Goal: Information Seeking & Learning: Find contact information

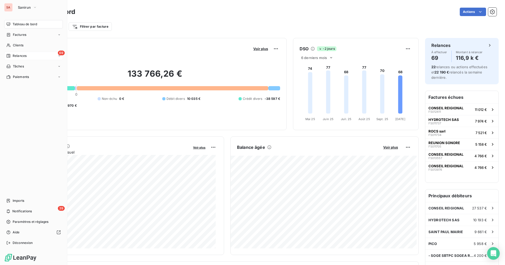
click at [24, 56] on span "Relances" at bounding box center [20, 55] width 14 height 5
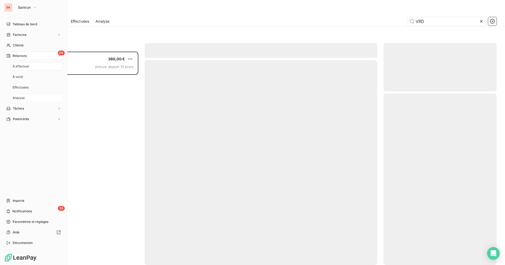
scroll to position [209, 109]
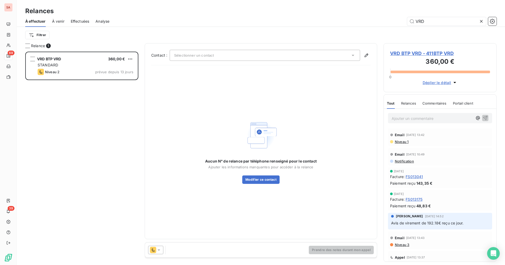
drag, startPoint x: 429, startPoint y: 20, endPoint x: 398, endPoint y: 24, distance: 31.1
click at [398, 24] on div "VRD" at bounding box center [306, 21] width 381 height 8
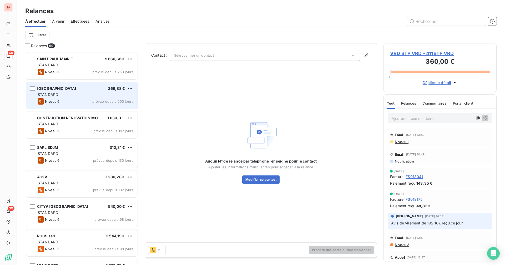
click at [68, 98] on div "Mairie de Saint-Philippe 269,88 € STANDARD Niveau 6 prévue depuis 200 jours" at bounding box center [82, 95] width 112 height 27
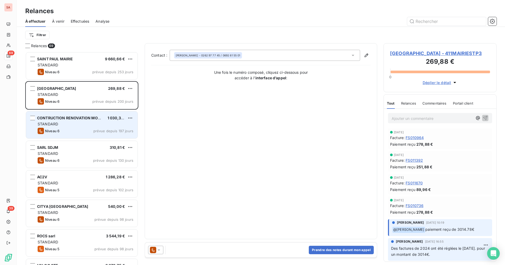
click at [73, 125] on div "STANDARD" at bounding box center [86, 123] width 96 height 5
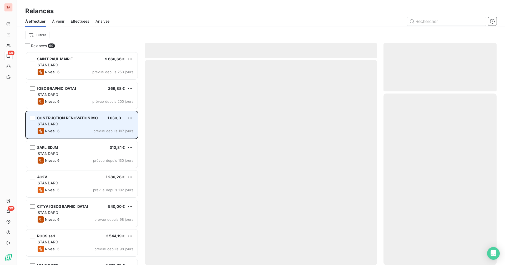
click at [75, 120] on span "CONTRUCTION RENOVATION MODERNE" at bounding box center [74, 117] width 74 height 4
click at [71, 121] on div "CONTRUCTION RENOVATION MODERNE 1 030,33 € STANDARD Niveau 6 prévue depuis 197 j…" at bounding box center [82, 124] width 112 height 27
click at [72, 116] on span "CONTRUCTION RENOVATION MODERNE" at bounding box center [74, 117] width 74 height 4
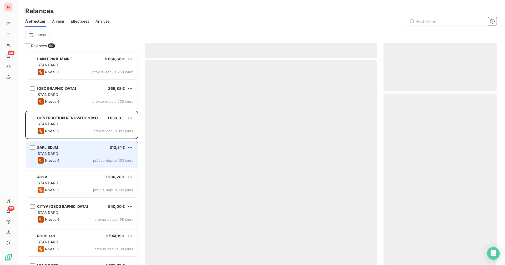
click at [84, 148] on div "SARL SDJM 310,81 €" at bounding box center [86, 147] width 96 height 5
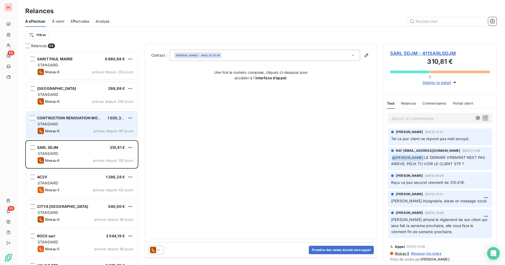
click at [73, 118] on span "CONTRUCTION RENOVATION MODERNE" at bounding box center [74, 117] width 74 height 4
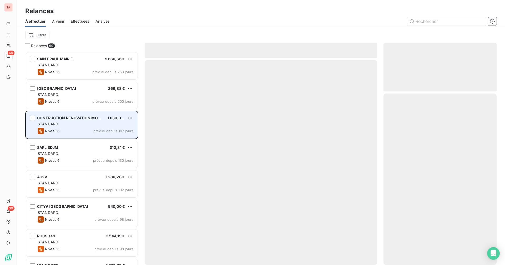
drag, startPoint x: 73, startPoint y: 118, endPoint x: 61, endPoint y: 121, distance: 12.6
click at [61, 121] on div "CONTRUCTION RENOVATION MODERNE 1 030,33 € STANDARD Niveau 6 prévue depuis 197 j…" at bounding box center [82, 124] width 112 height 27
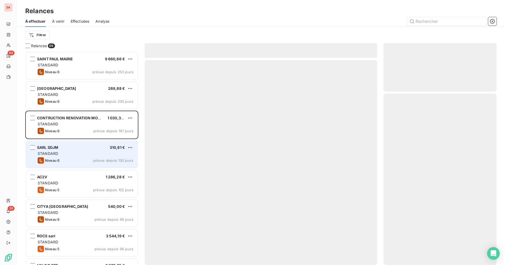
click at [88, 148] on div "SARL SDJM 310,81 €" at bounding box center [86, 147] width 96 height 5
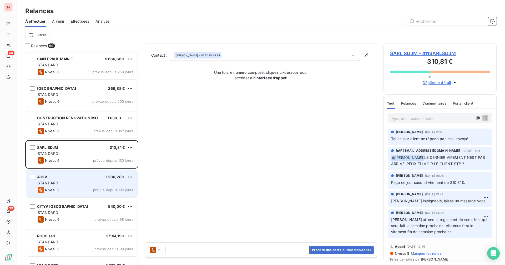
click at [92, 179] on div "AC2V 1 286,28 €" at bounding box center [86, 176] width 96 height 5
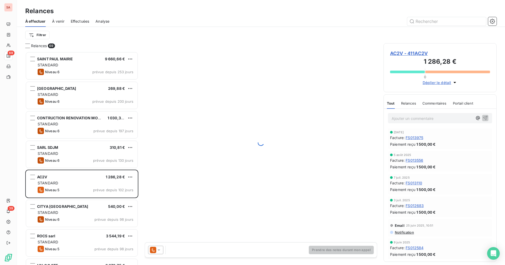
click at [414, 51] on span "AC2V - 411AC2V" at bounding box center [440, 53] width 100 height 7
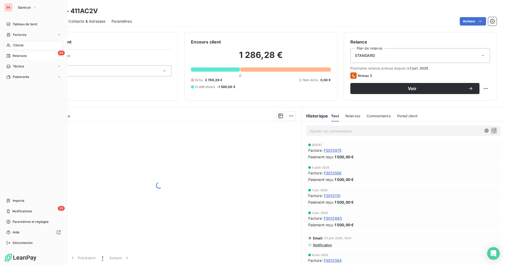
click at [24, 55] on span "Relances" at bounding box center [20, 55] width 14 height 5
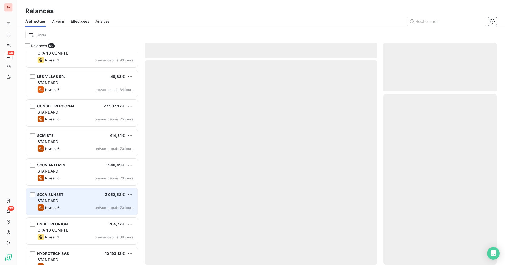
scroll to position [316, 0]
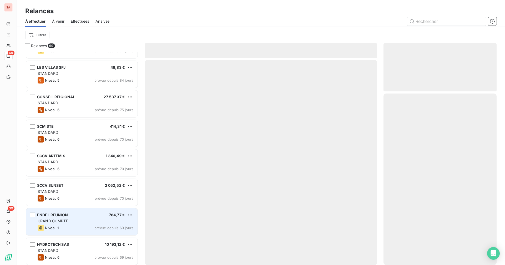
click at [84, 218] on div "GRAND COMPTE" at bounding box center [86, 220] width 96 height 5
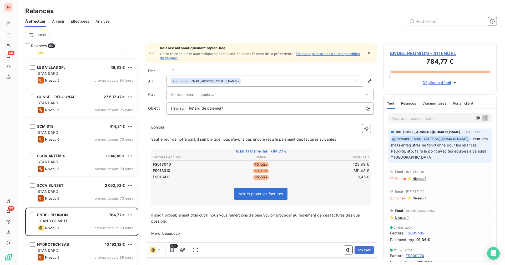
scroll to position [209, 109]
click at [403, 51] on span "ENDEL REUNION - 411ENDEL" at bounding box center [440, 53] width 100 height 7
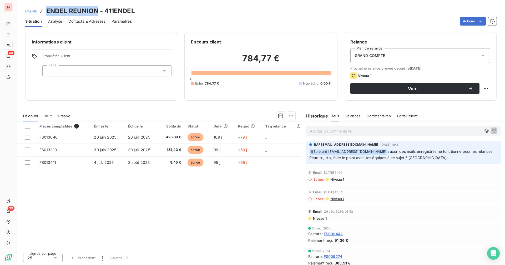
drag, startPoint x: 46, startPoint y: 10, endPoint x: 96, endPoint y: 9, distance: 50.0
click at [96, 9] on h3 "ENDEL REUNION - 411ENDEL" at bounding box center [90, 10] width 89 height 9
click at [162, 8] on div "Clients ENDEL REUNION - 411ENDEL" at bounding box center [261, 10] width 488 height 9
click at [86, 22] on span "Contacts & Adresses" at bounding box center [86, 21] width 37 height 5
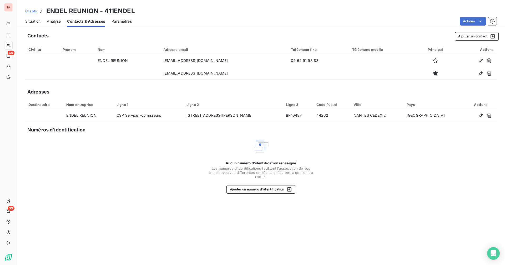
click at [37, 22] on span "Situation" at bounding box center [32, 21] width 15 height 5
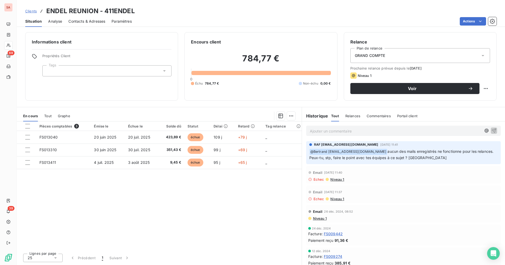
click at [88, 20] on span "Contacts & Adresses" at bounding box center [86, 21] width 37 height 5
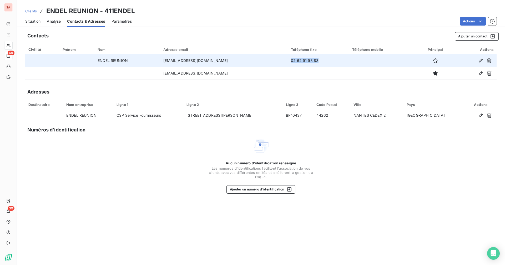
drag, startPoint x: 336, startPoint y: 60, endPoint x: 301, endPoint y: 60, distance: 34.5
click at [301, 60] on td "02 62 91 93 83" at bounding box center [318, 60] width 61 height 13
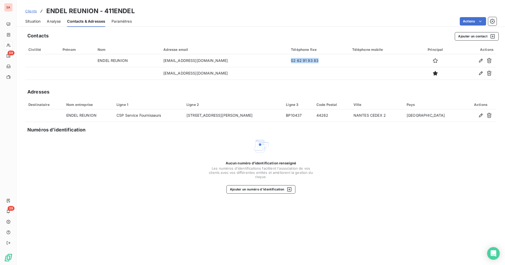
click at [35, 22] on span "Situation" at bounding box center [32, 21] width 15 height 5
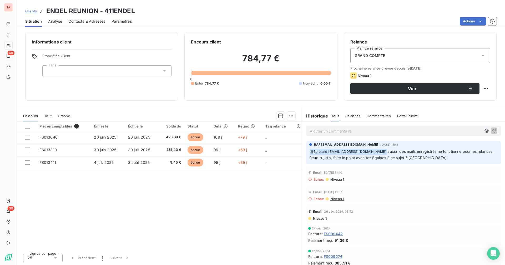
click at [85, 20] on span "Contacts & Adresses" at bounding box center [86, 21] width 37 height 5
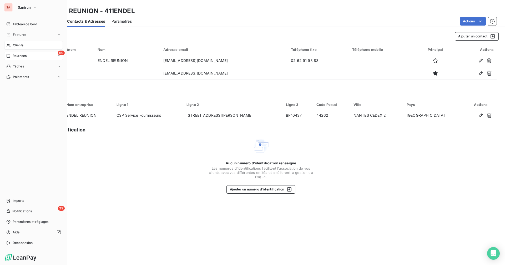
click at [22, 45] on span "Clients" at bounding box center [18, 45] width 11 height 5
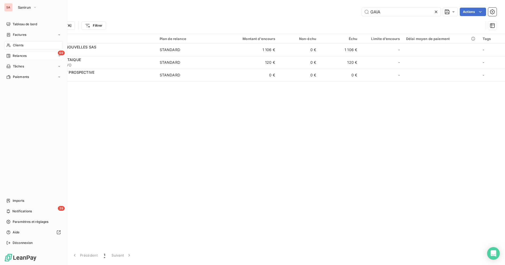
click at [23, 54] on span "Relances" at bounding box center [20, 55] width 14 height 5
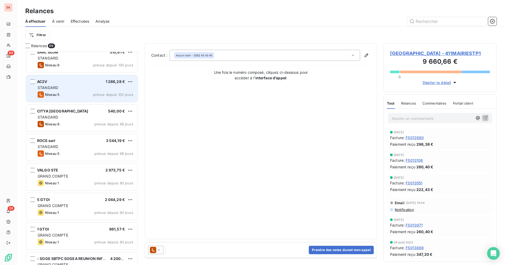
scroll to position [132, 0]
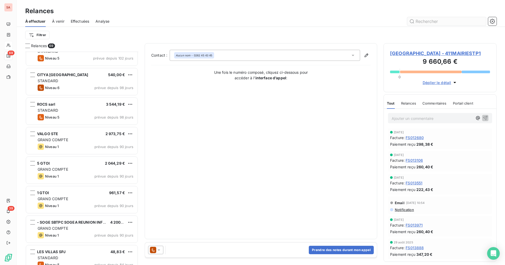
click at [431, 23] on input "text" at bounding box center [446, 21] width 79 height 8
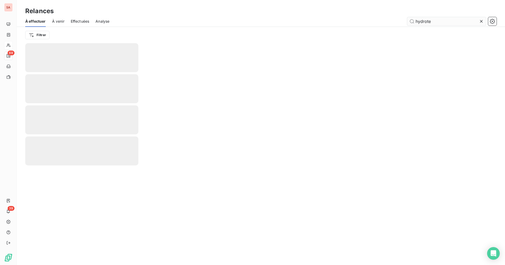
type input "hydrote"
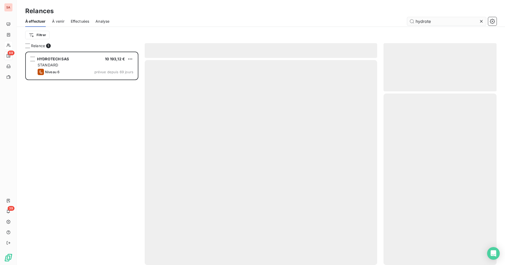
scroll to position [209, 109]
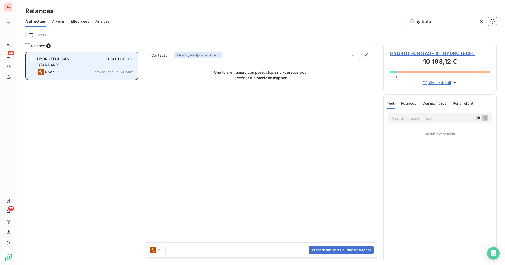
click at [61, 59] on span "HYDROTECH SAS" at bounding box center [53, 59] width 32 height 4
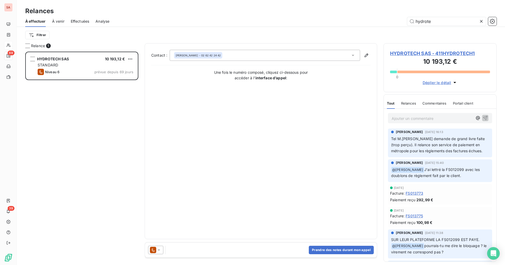
click at [416, 52] on span "HYDROTECH SAS - 411HYDROTECH1" at bounding box center [440, 53] width 100 height 7
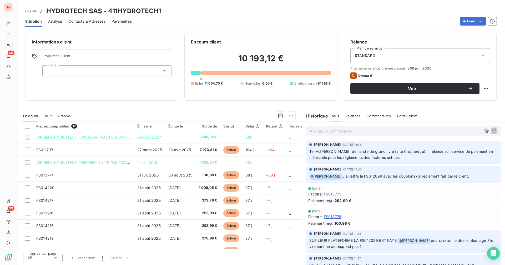
click at [80, 20] on span "Contacts & Adresses" at bounding box center [86, 21] width 37 height 5
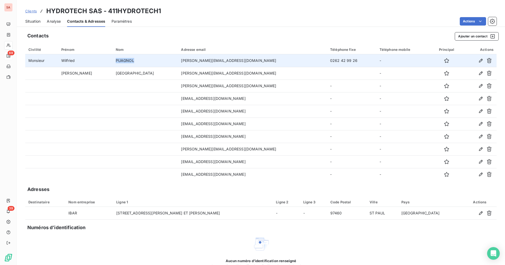
drag, startPoint x: 123, startPoint y: 60, endPoint x: 100, endPoint y: 59, distance: 23.1
click at [100, 59] on tr "Monsieur [PERSON_NAME] [PERSON_NAME][EMAIL_ADDRESS][DOMAIN_NAME] 0262 42 99 26 -" at bounding box center [260, 60] width 471 height 13
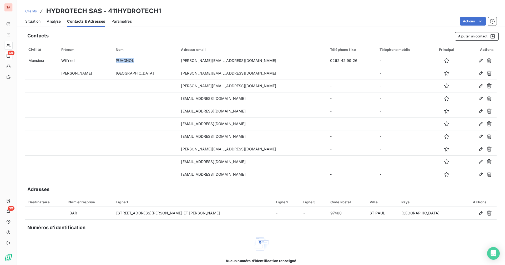
click at [34, 21] on span "Situation" at bounding box center [32, 21] width 15 height 5
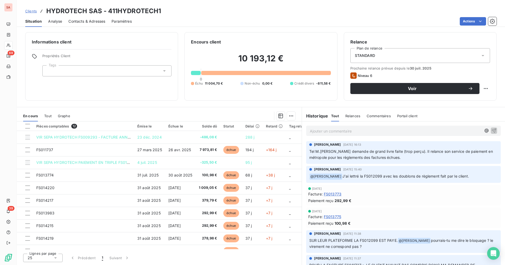
click at [79, 18] on div "Contacts & Adresses" at bounding box center [86, 21] width 37 height 11
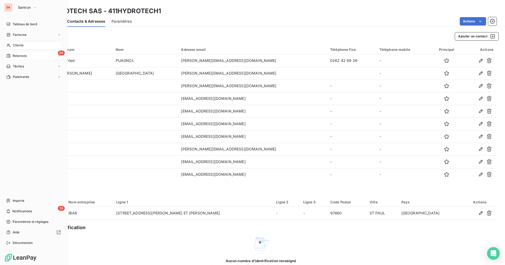
click at [24, 54] on span "Relances" at bounding box center [20, 55] width 14 height 5
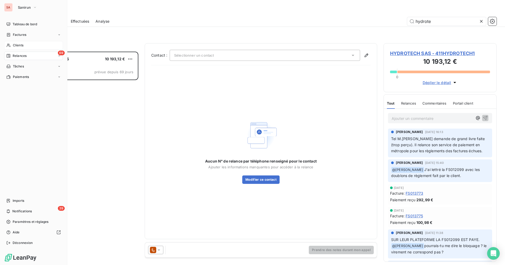
scroll to position [209, 109]
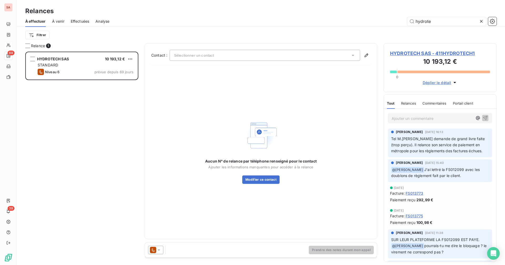
click at [87, 105] on div "HYDROTECH SAS 10 193,12 € STANDARD Niveau 6 prévue depuis 69 jours" at bounding box center [81, 158] width 113 height 213
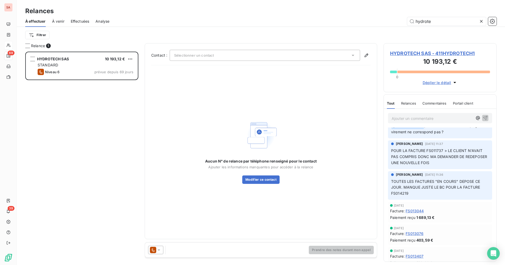
scroll to position [0, 0]
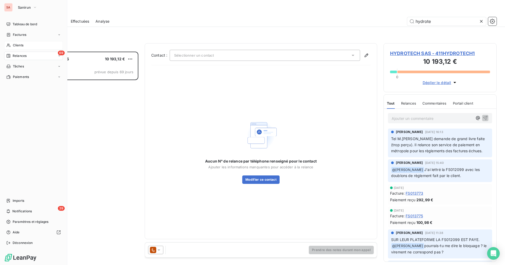
click at [25, 55] on span "Relances" at bounding box center [20, 55] width 14 height 5
click at [23, 54] on span "Relances" at bounding box center [20, 55] width 14 height 5
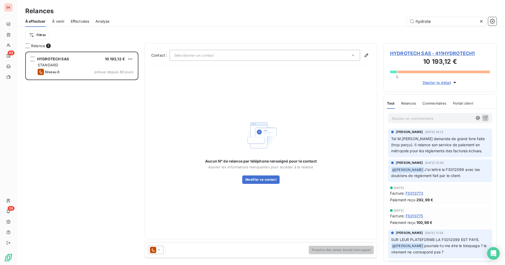
click at [97, 105] on div "HYDROTECH SAS 10 193,12 € STANDARD Niveau 6 prévue depuis 69 jours" at bounding box center [81, 158] width 113 height 213
drag, startPoint x: 436, startPoint y: 21, endPoint x: 394, endPoint y: 21, distance: 42.1
click at [394, 21] on div "hydrote" at bounding box center [306, 21] width 381 height 8
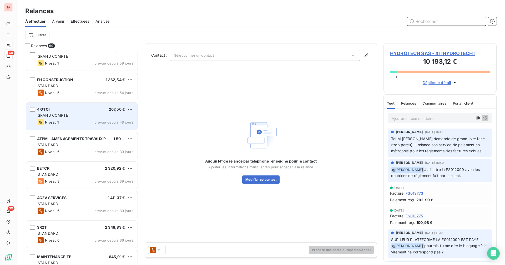
scroll to position [658, 0]
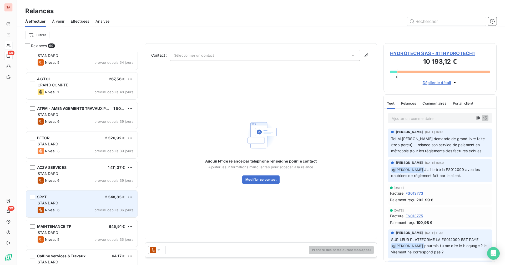
click at [75, 202] on div "STANDARD" at bounding box center [86, 202] width 96 height 5
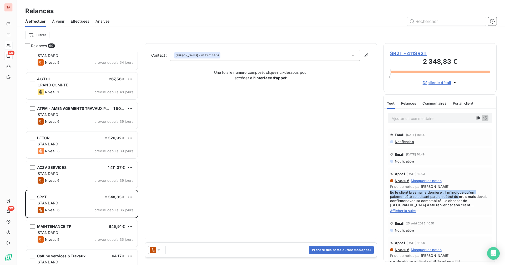
drag, startPoint x: 390, startPoint y: 193, endPoint x: 462, endPoint y: 196, distance: 71.6
click at [462, 196] on span "Eu le client la semaine dernière : il m'indique qu'un paiement été soit disant …" at bounding box center [440, 198] width 100 height 17
click at [460, 178] on div "Appel [DATE] 16:03 Niveau 6 Masquer les notes Prise de notes par [PERSON_NAME] …" at bounding box center [440, 190] width 100 height 43
drag, startPoint x: 477, startPoint y: 192, endPoint x: 410, endPoint y: 194, distance: 67.1
click at [412, 194] on span "Eu le client la semaine dernière : il m'indique qu'un paiement été soit disant …" at bounding box center [440, 198] width 100 height 17
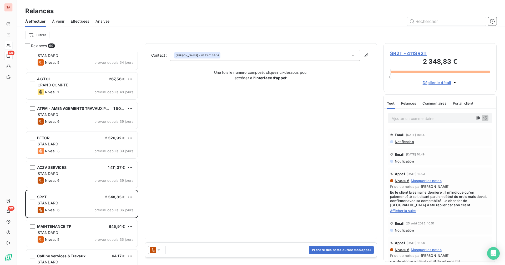
click at [407, 194] on span "Eu le client la semaine dernière : il m'indique qu'un paiement été soit disant …" at bounding box center [440, 198] width 100 height 17
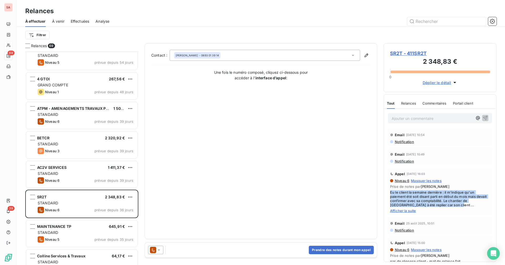
drag, startPoint x: 390, startPoint y: 191, endPoint x: 468, endPoint y: 203, distance: 79.3
click at [468, 203] on span "Eu le client la semaine dernière : il m'indique qu'un paiement été soit disant …" at bounding box center [440, 198] width 100 height 17
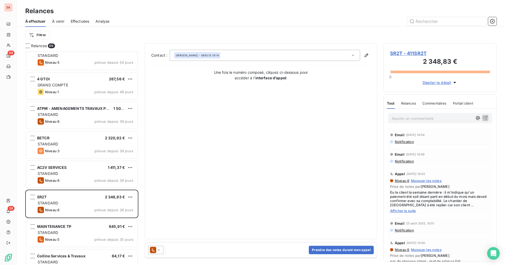
click at [461, 209] on span "Afficher la suite" at bounding box center [440, 210] width 100 height 4
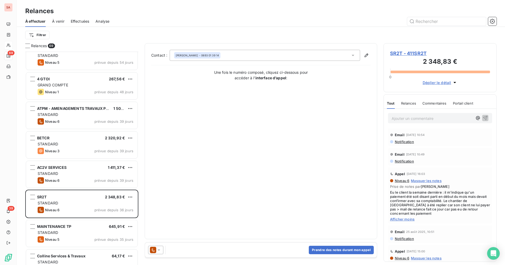
click at [444, 191] on span "Eu le client la semaine dernière : il m'indique qu'un paiement été soit disant …" at bounding box center [440, 202] width 100 height 25
click at [445, 191] on span "Eu le client la semaine dernière : il m'indique qu'un paiement été soit disant …" at bounding box center [440, 202] width 100 height 25
click at [444, 193] on span "Eu le client la semaine dernière : il m'indique qu'un paiement été soit disant …" at bounding box center [440, 202] width 100 height 25
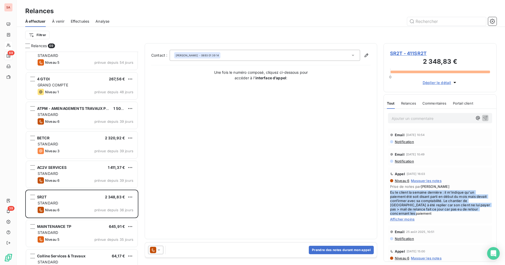
drag, startPoint x: 391, startPoint y: 192, endPoint x: 471, endPoint y: 211, distance: 83.1
click at [471, 211] on span "Eu le client la semaine dernière : il m'indique qu'un paiement été soit disant …" at bounding box center [440, 202] width 100 height 25
click at [441, 213] on span "Eu le client la semaine dernière : il m'indique qu'un paiement été soit disant …" at bounding box center [440, 202] width 100 height 25
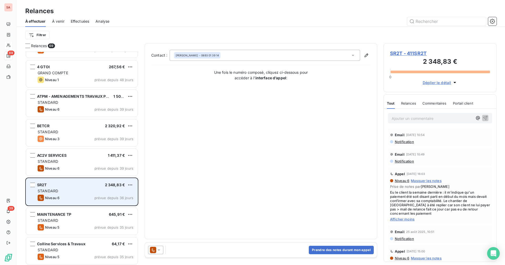
scroll to position [658, 0]
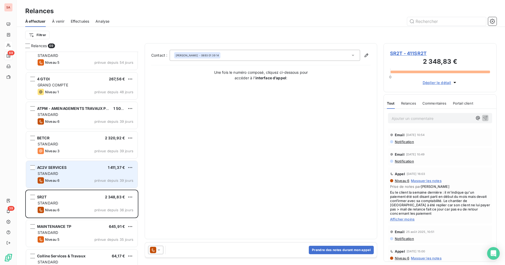
click at [84, 173] on div "STANDARD" at bounding box center [86, 173] width 96 height 5
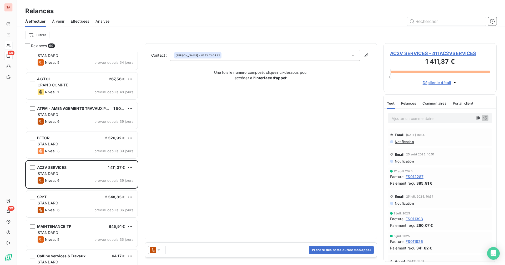
click at [422, 53] on span "AC2V SERVICES - 411AC2VSERVICES" at bounding box center [440, 53] width 100 height 7
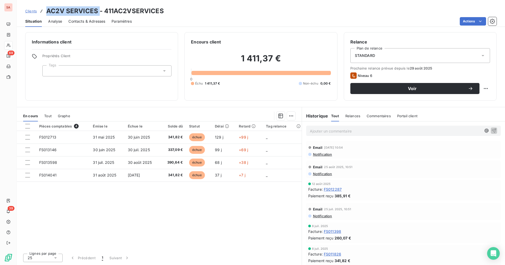
drag, startPoint x: 47, startPoint y: 9, endPoint x: 102, endPoint y: 11, distance: 54.7
click at [102, 11] on h3 "AC2V SERVICES - 411AC2VSERVICES" at bounding box center [105, 10] width 118 height 9
click at [99, 12] on h3 "AC2V SERVICES - 411AC2VSERVICES" at bounding box center [105, 10] width 118 height 9
click at [85, 22] on span "Contacts & Adresses" at bounding box center [86, 21] width 37 height 5
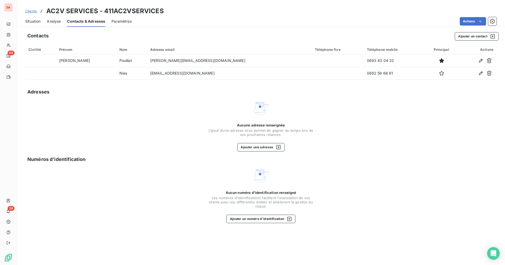
click at [33, 20] on span "Situation" at bounding box center [32, 21] width 15 height 5
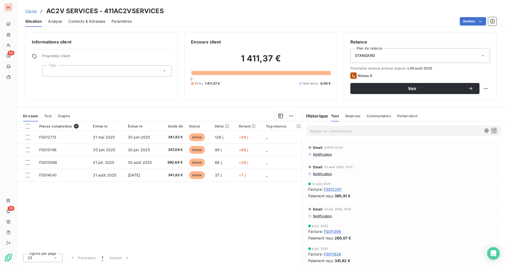
click at [85, 22] on span "Contacts & Adresses" at bounding box center [86, 21] width 37 height 5
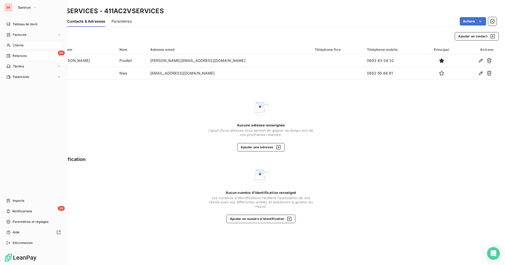
click at [27, 54] on div "69 Relances" at bounding box center [33, 56] width 59 height 8
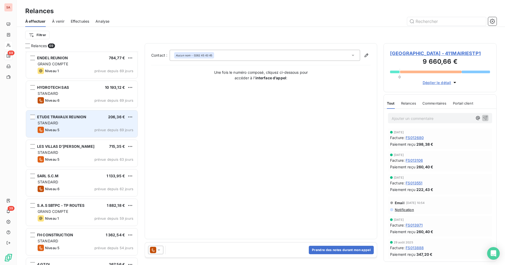
scroll to position [474, 0]
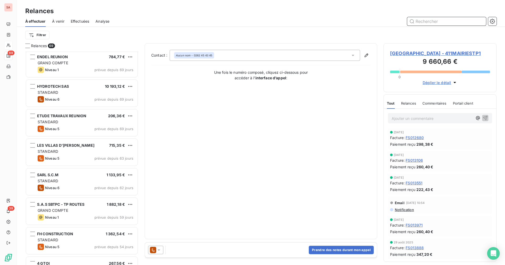
click at [428, 20] on input "text" at bounding box center [446, 21] width 79 height 8
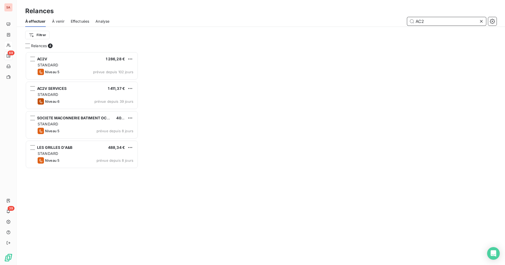
scroll to position [209, 109]
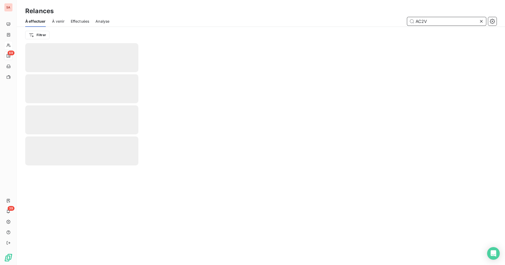
click at [434, 21] on input "AC2V" at bounding box center [446, 21] width 79 height 8
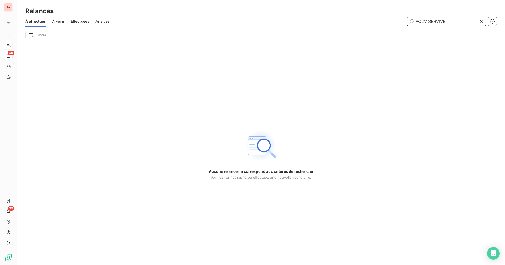
type input "AC2V SERVIVE"
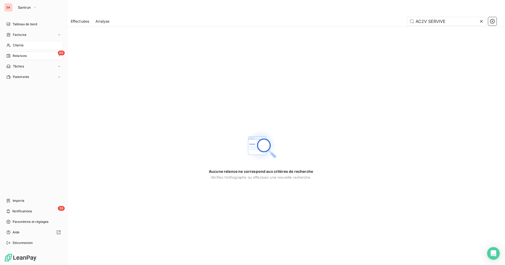
click at [19, 45] on span "Clients" at bounding box center [18, 45] width 11 height 5
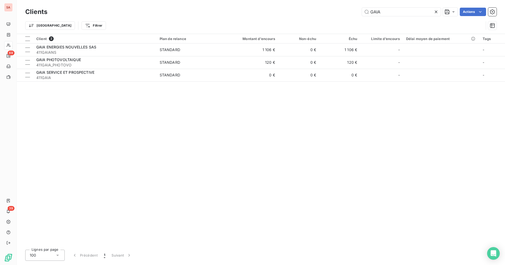
drag, startPoint x: 381, startPoint y: 11, endPoint x: 333, endPoint y: 16, distance: 48.3
click at [333, 16] on div "GAIA Actions" at bounding box center [275, 12] width 443 height 8
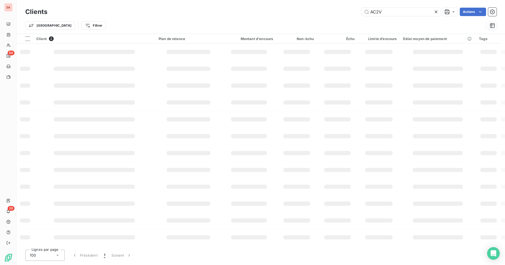
type input "AC2V"
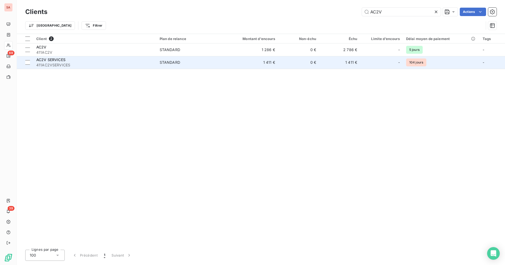
click at [78, 60] on div "AC2V SERVICES" at bounding box center [94, 59] width 117 height 5
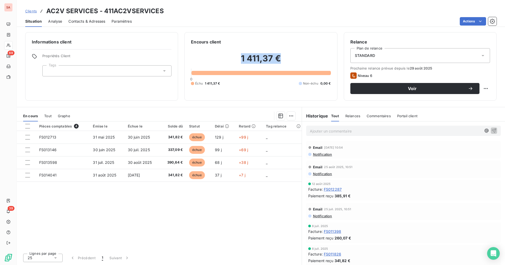
drag, startPoint x: 236, startPoint y: 55, endPoint x: 296, endPoint y: 53, distance: 59.7
click at [296, 53] on h2 "1 411,37 €" at bounding box center [261, 61] width 140 height 16
click at [286, 55] on h2 "1 411,37 €" at bounding box center [261, 61] width 140 height 16
click at [95, 92] on div "Informations client Propriétés Client Tags" at bounding box center [101, 66] width 153 height 68
click at [86, 21] on span "Contacts & Adresses" at bounding box center [86, 21] width 37 height 5
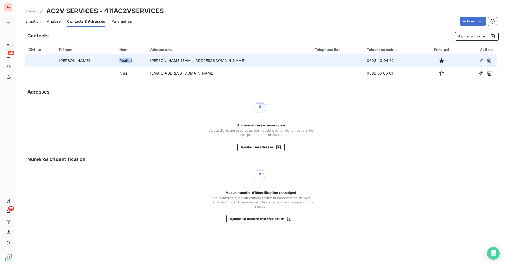
drag, startPoint x: 120, startPoint y: 62, endPoint x: 101, endPoint y: 63, distance: 18.5
click at [116, 63] on td "Pouillat" at bounding box center [131, 60] width 31 height 13
copy td "Pouillat"
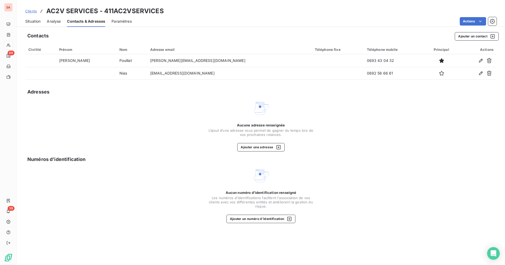
click at [158, 99] on div "Contacts Ajouter un contact Civilité Prénom Nom Adresse email Téléphone fixe Té…" at bounding box center [261, 147] width 488 height 236
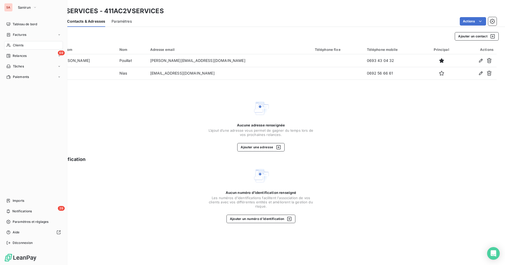
click at [23, 56] on span "Relances" at bounding box center [20, 55] width 14 height 5
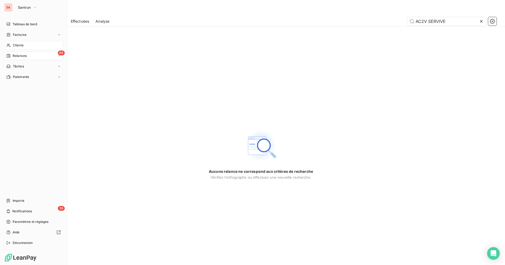
click at [28, 56] on div "69 Relances" at bounding box center [33, 56] width 59 height 8
